Goal: Task Accomplishment & Management: Use online tool/utility

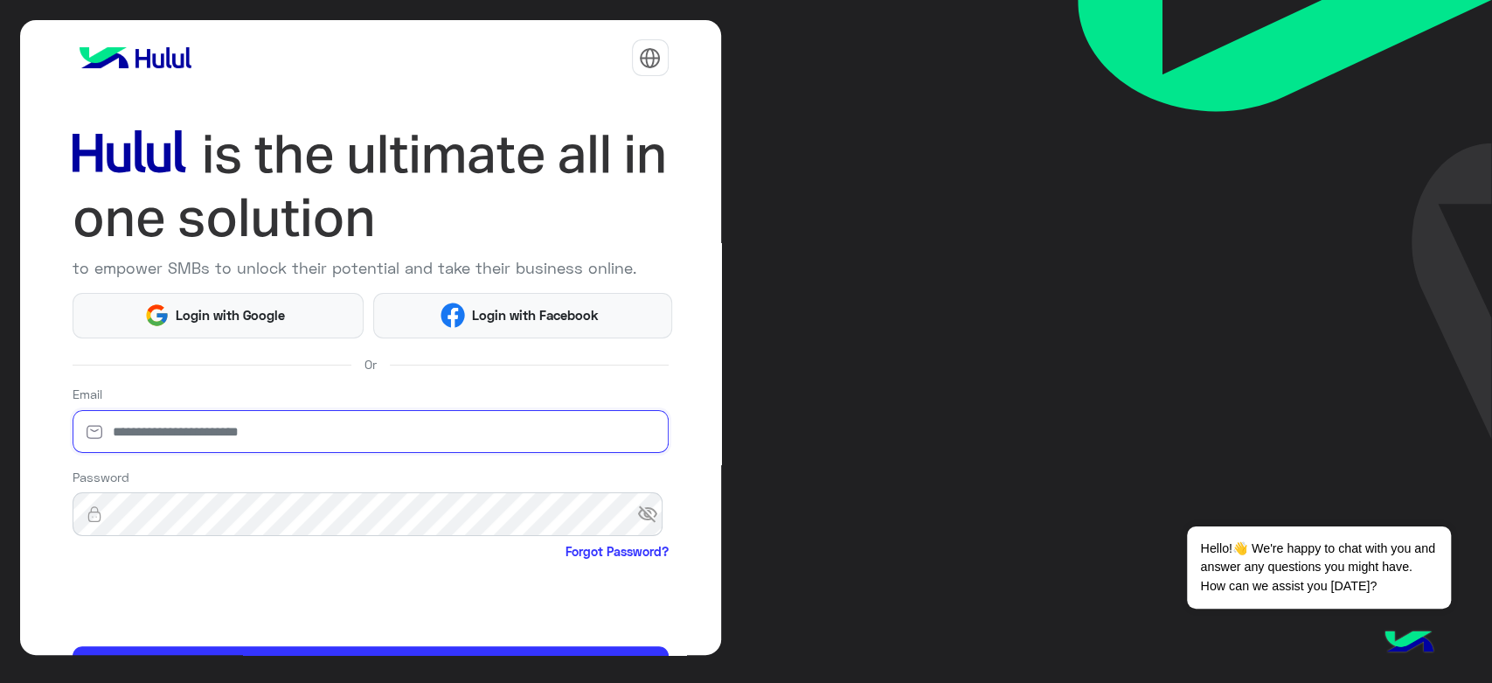
type input "**********"
click at [638, 509] on span "visibility_off" at bounding box center [652, 513] width 31 height 31
click at [638, 509] on span "visibility" at bounding box center [652, 513] width 31 height 31
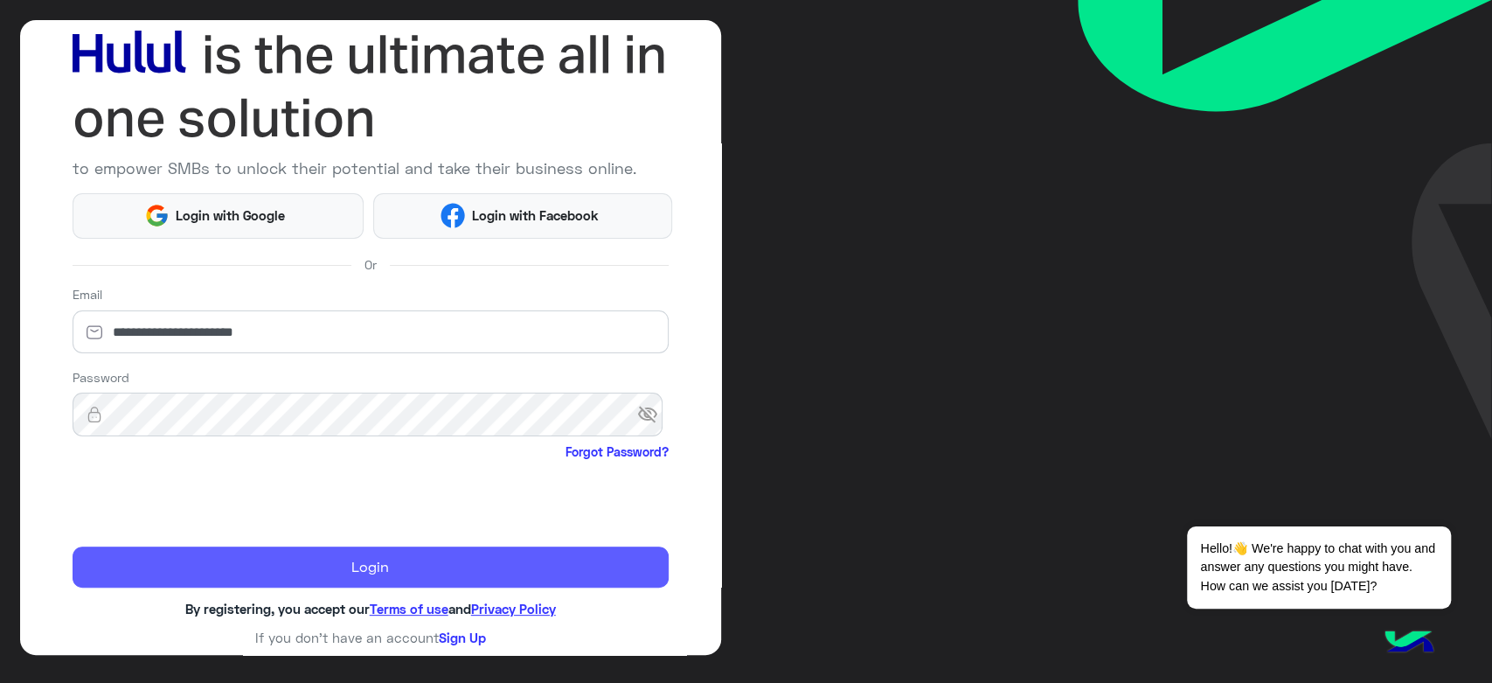
scroll to position [101, 0]
click at [359, 559] on button "Login" at bounding box center [371, 566] width 596 height 42
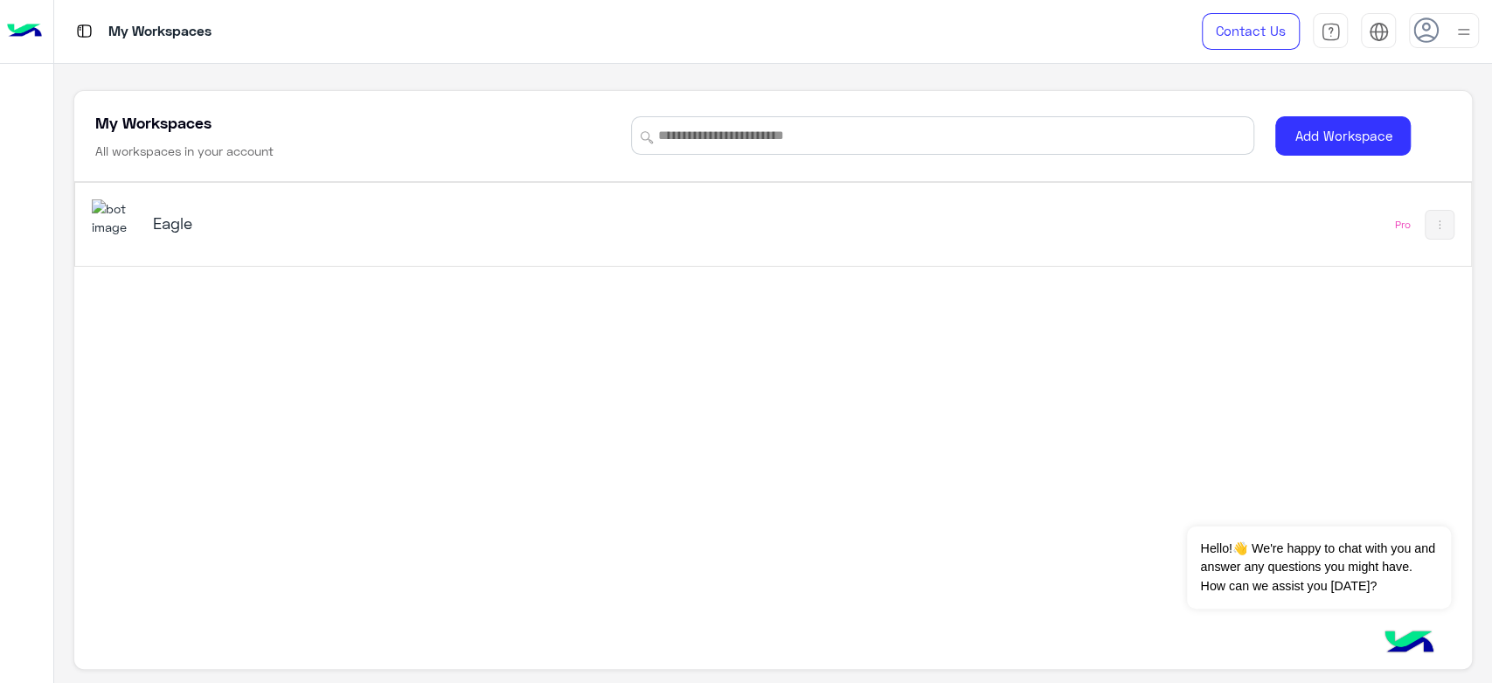
click at [128, 237] on img at bounding box center [115, 218] width 47 height 38
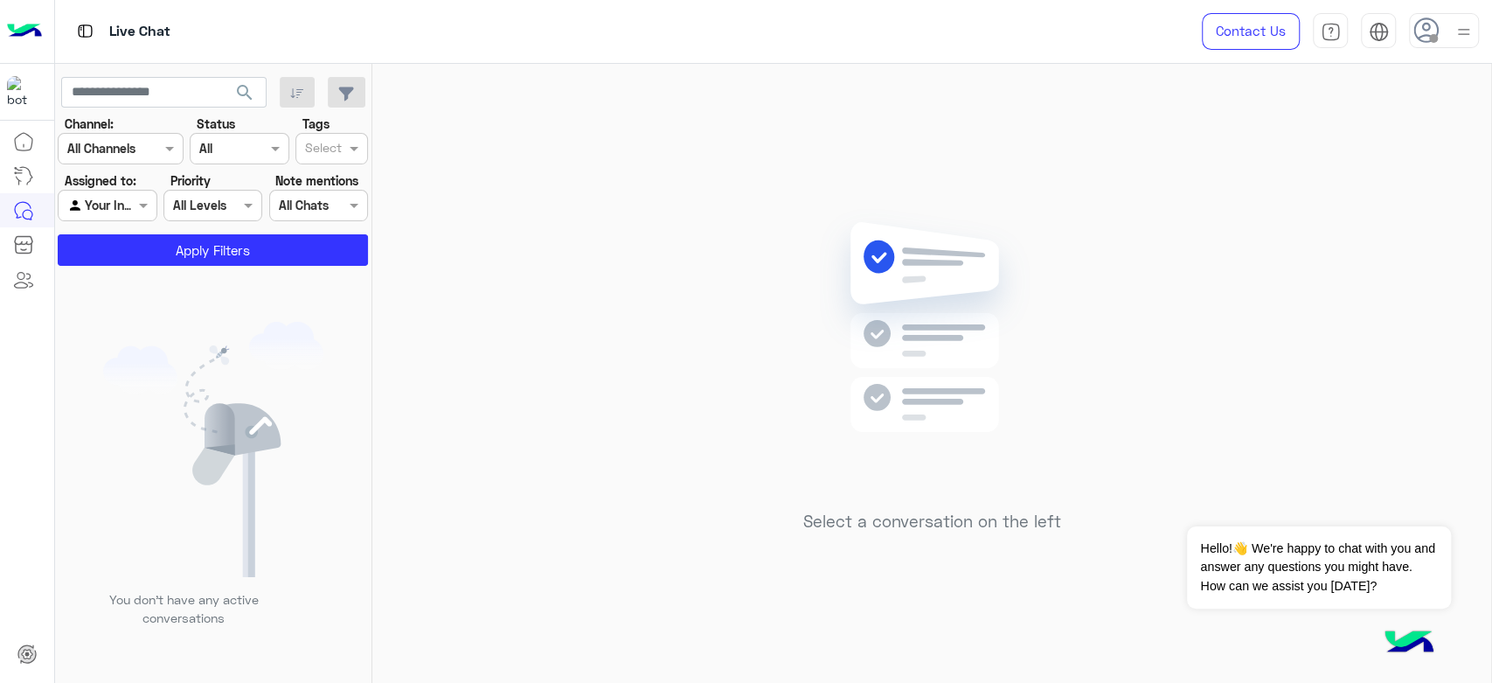
click at [1442, 30] on div at bounding box center [1444, 30] width 70 height 35
click at [1437, 135] on label "Online" at bounding box center [1369, 133] width 191 height 31
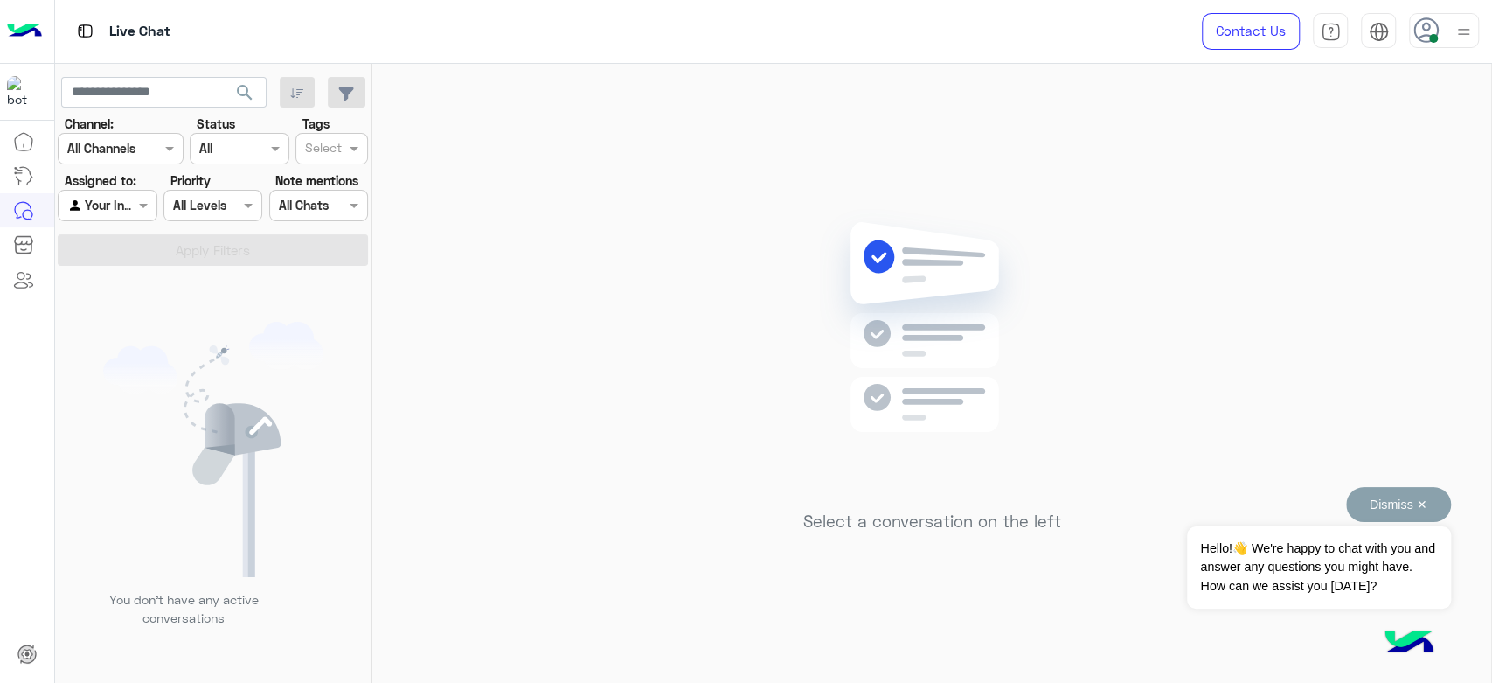
click at [1427, 503] on button "Dismiss ✕" at bounding box center [1398, 504] width 105 height 35
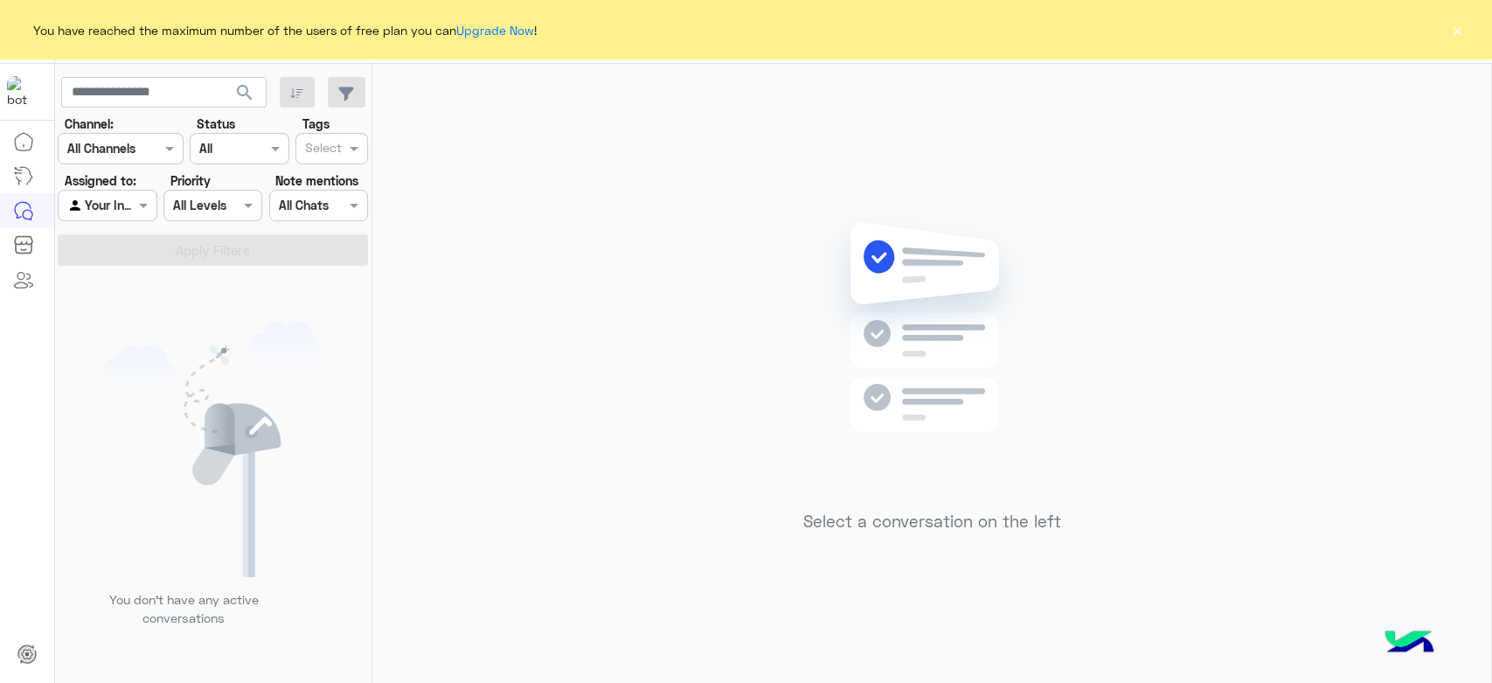
click at [1453, 27] on button "×" at bounding box center [1456, 29] width 17 height 17
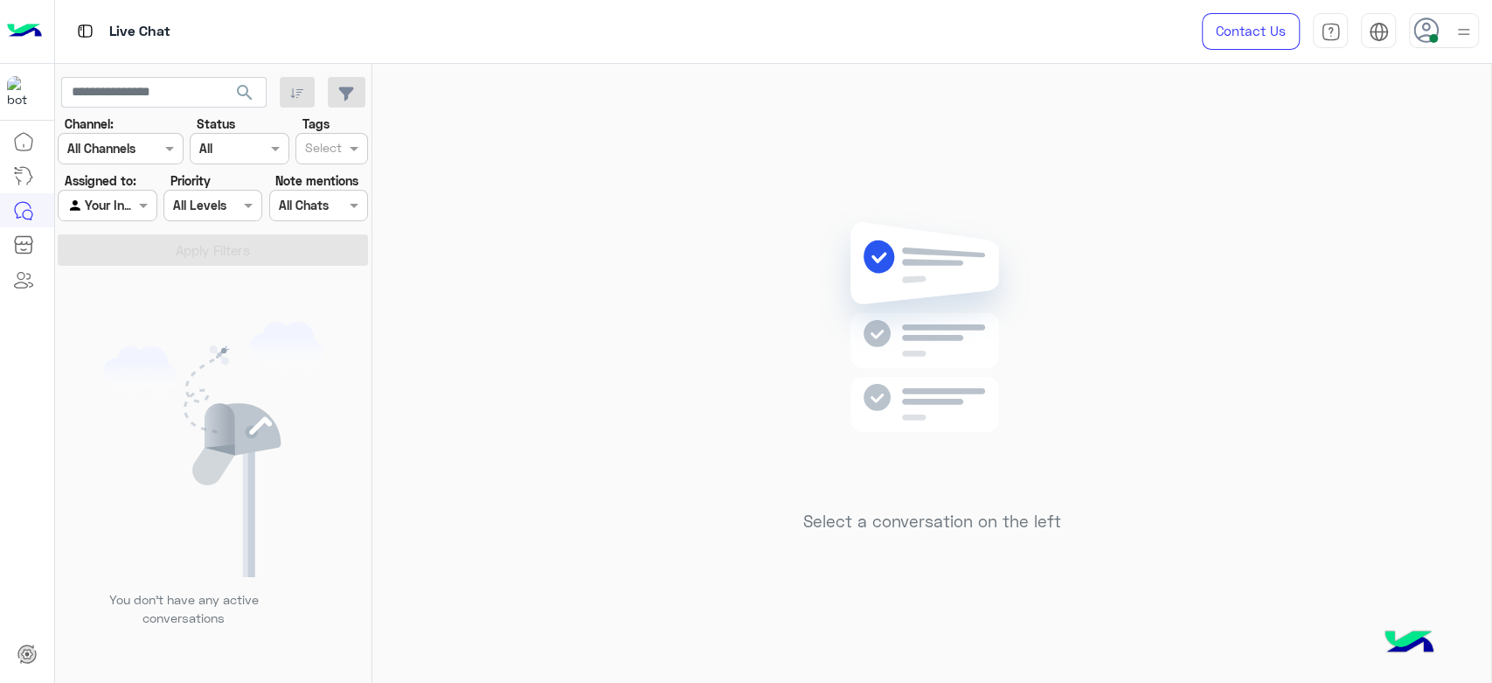
click at [244, 326] on img at bounding box center [213, 449] width 220 height 255
